Goal: Task Accomplishment & Management: Manage account settings

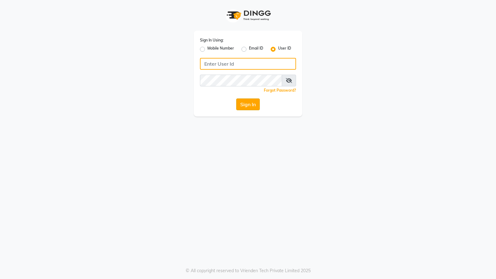
type input "face123"
click at [245, 103] on button "Sign In" at bounding box center [248, 104] width 24 height 12
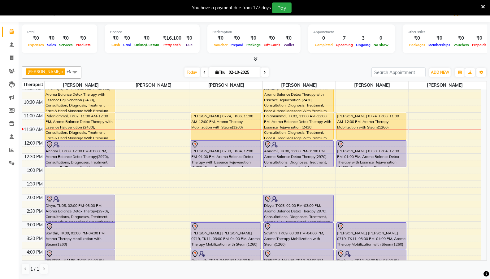
scroll to position [103, 0]
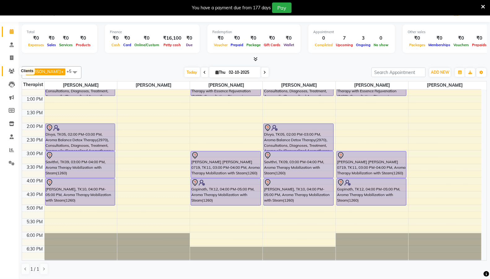
click at [11, 71] on icon at bounding box center [12, 71] width 6 height 5
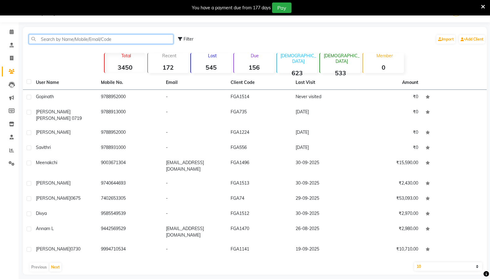
click at [110, 40] on input "text" at bounding box center [101, 39] width 145 height 10
